Goal: Task Accomplishment & Management: Use online tool/utility

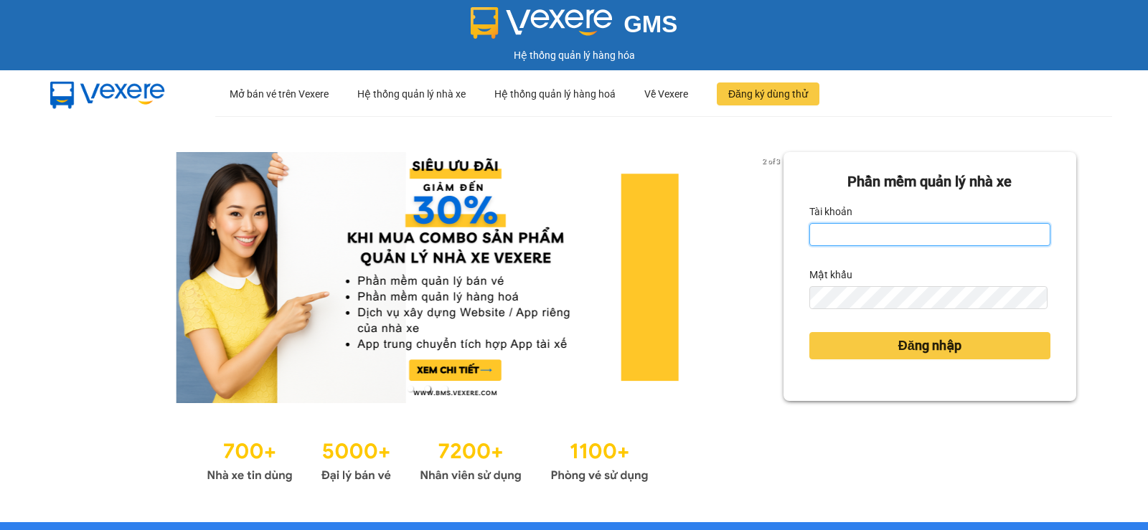
click at [883, 233] on input "Tài khoản" at bounding box center [930, 234] width 241 height 23
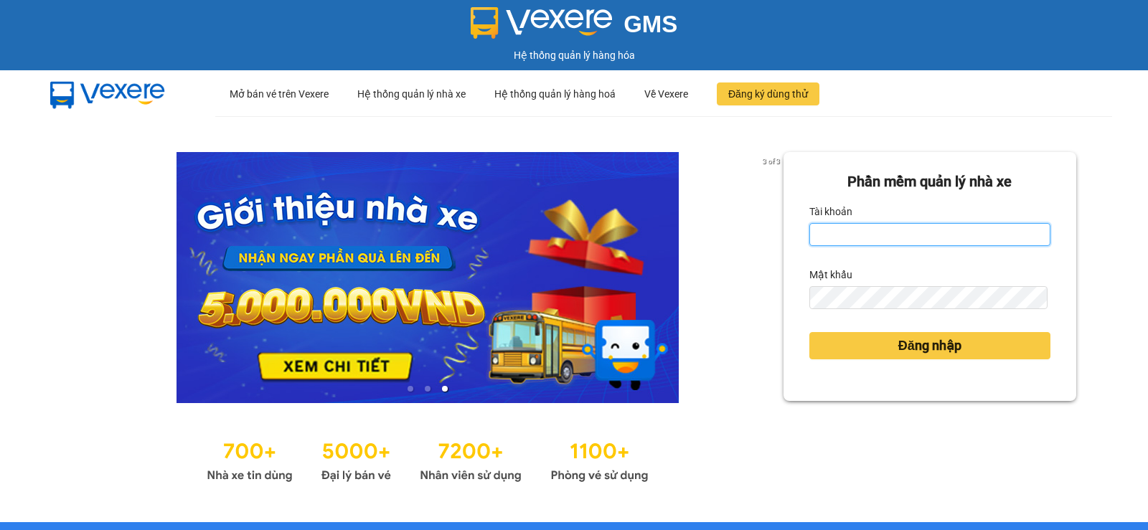
click at [861, 234] on input "Tài khoản" at bounding box center [930, 234] width 241 height 23
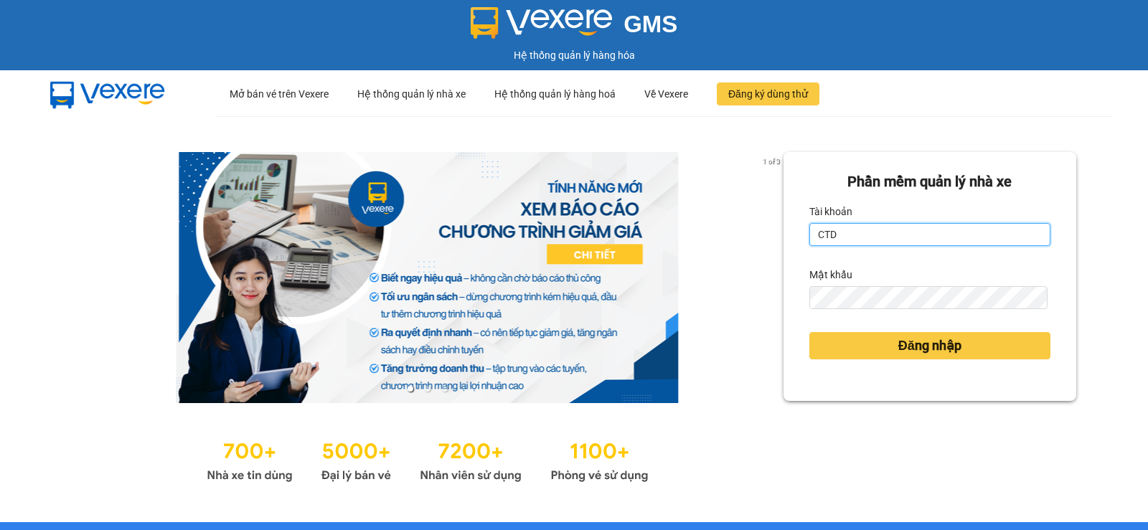
type input "ctdquynh.hhg"
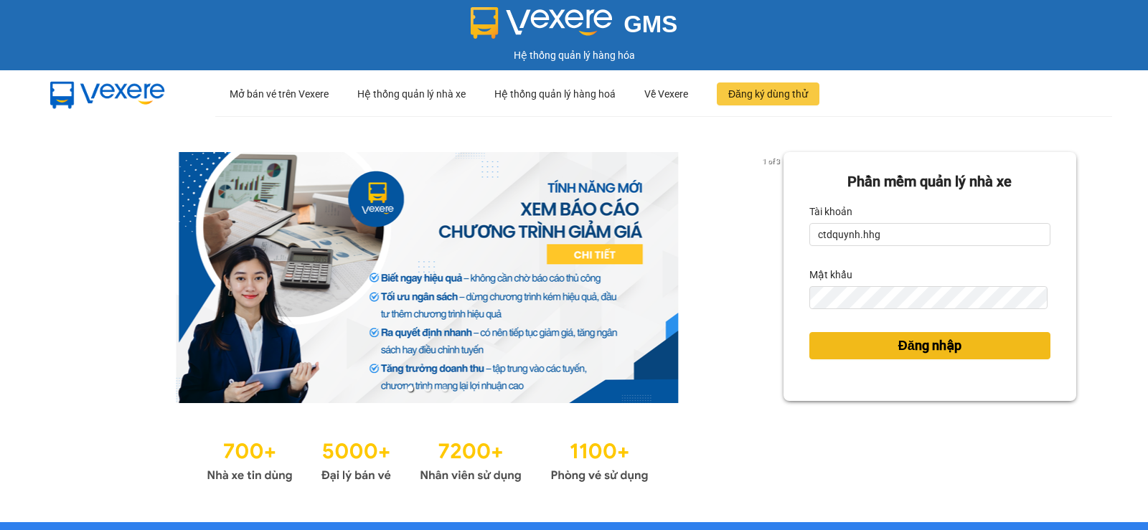
click at [924, 340] on span "Đăng nhập" at bounding box center [930, 346] width 63 height 20
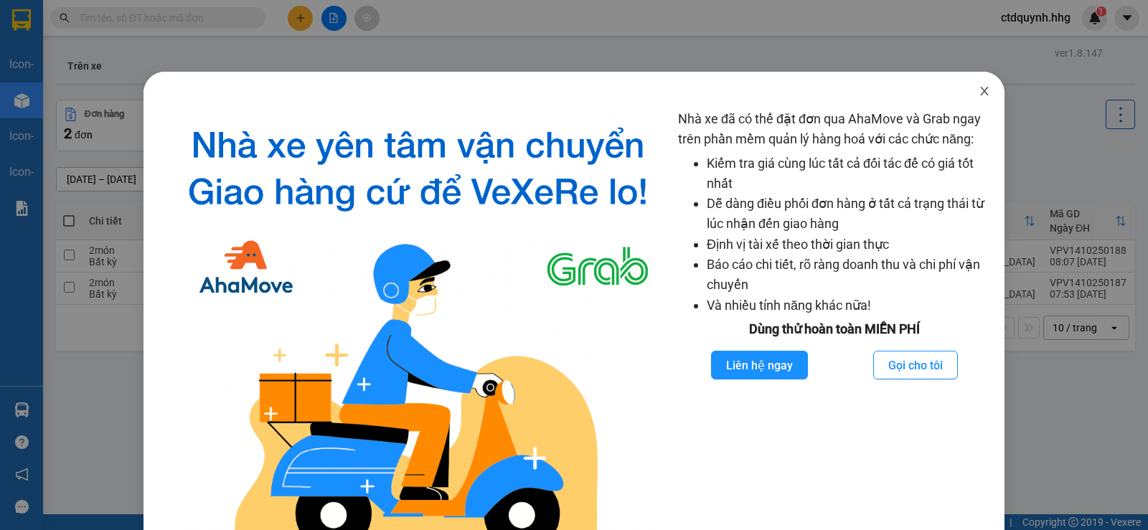
click at [979, 91] on icon "close" at bounding box center [984, 90] width 11 height 11
